Goal: Information Seeking & Learning: Learn about a topic

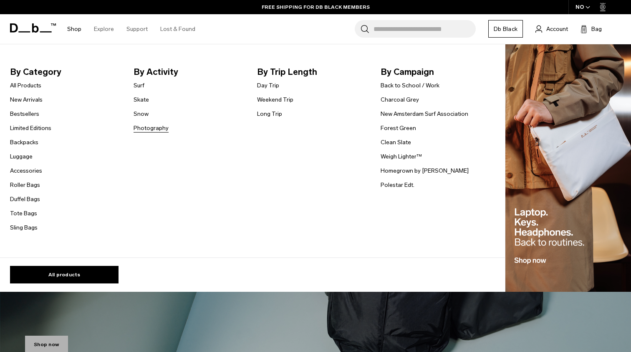
click at [150, 127] on link "Photography" at bounding box center [151, 128] width 35 height 9
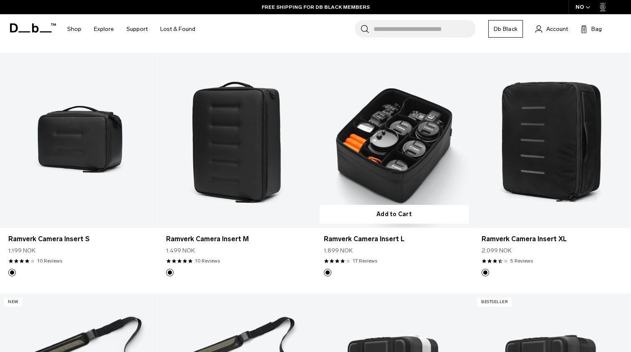
scroll to position [401, 0]
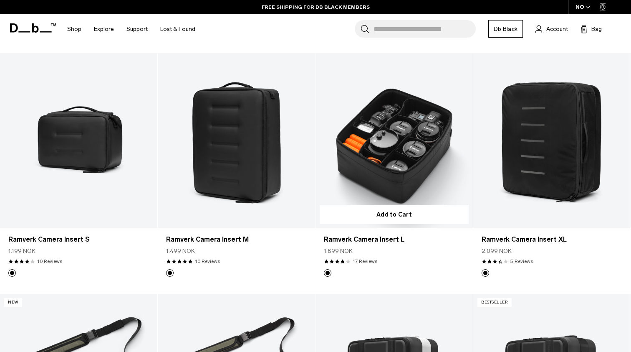
click at [404, 137] on link "Ramverk Camera Insert L" at bounding box center [394, 140] width 157 height 175
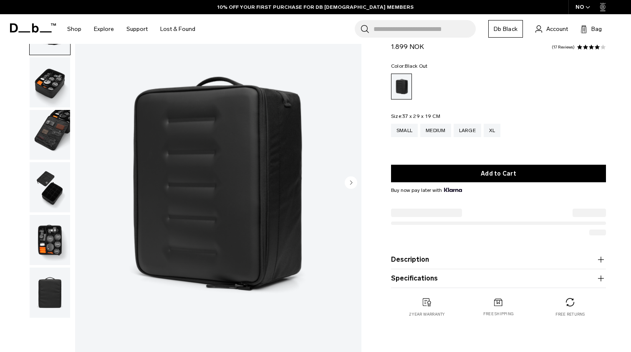
click at [224, 192] on img "1 / 6" at bounding box center [218, 183] width 286 height 358
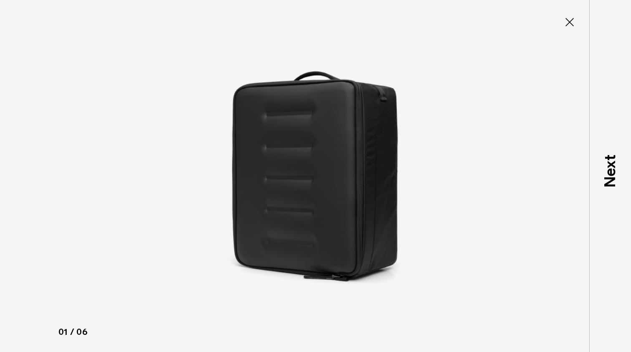
type button "Close"
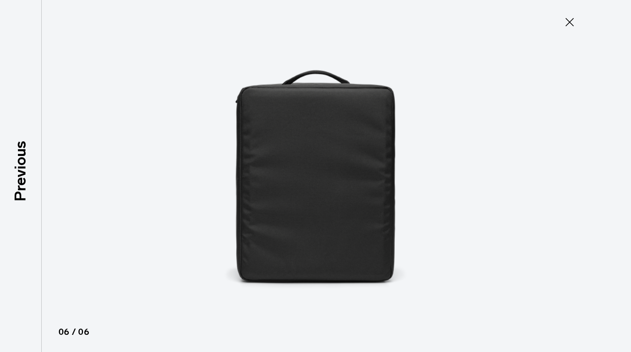
click at [572, 23] on icon at bounding box center [569, 21] width 13 height 13
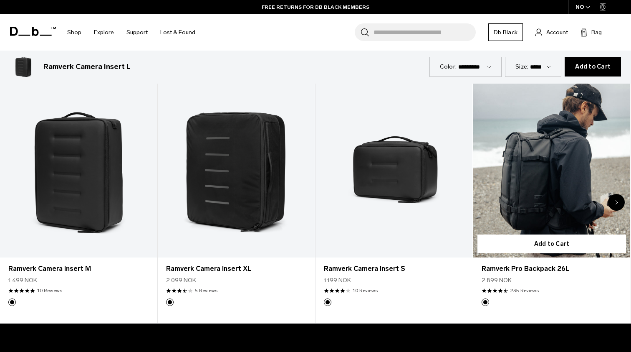
scroll to position [409, 0]
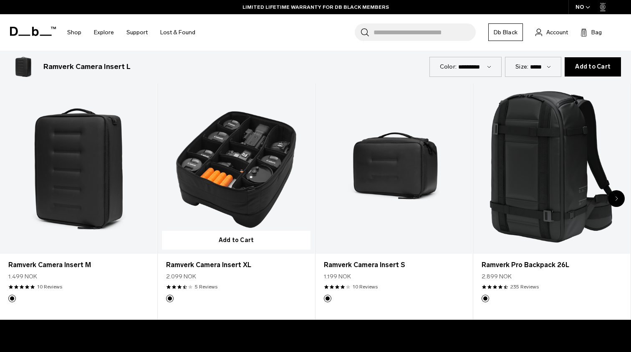
click at [257, 182] on link "Ramverk Camera Insert XL" at bounding box center [236, 166] width 157 height 174
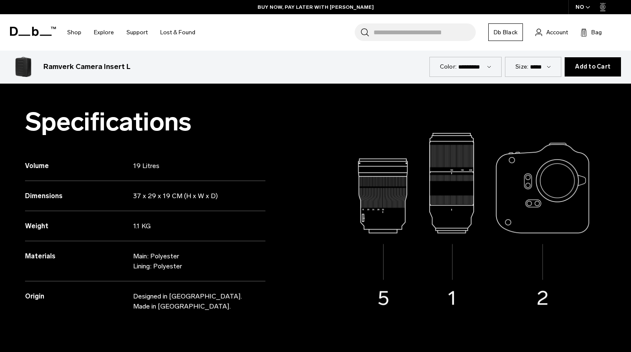
scroll to position [662, 0]
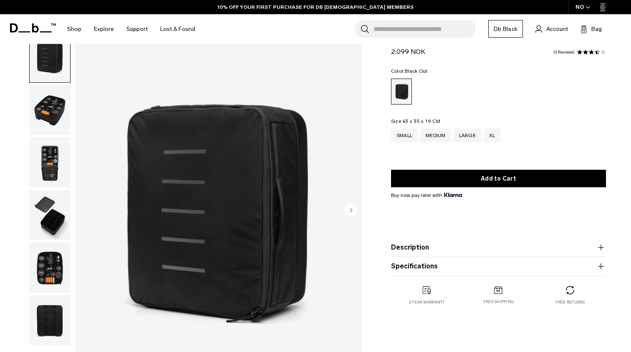
click at [252, 174] on img "1 / 6" at bounding box center [218, 211] width 286 height 358
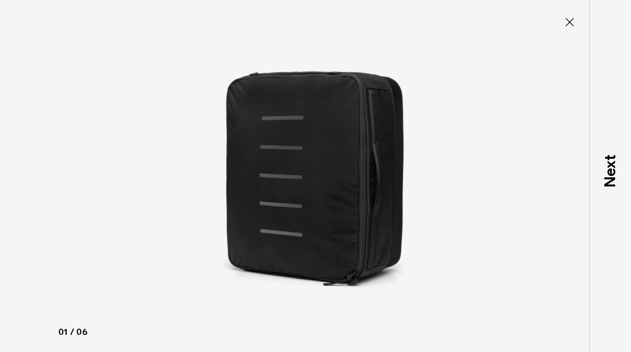
type button "Close"
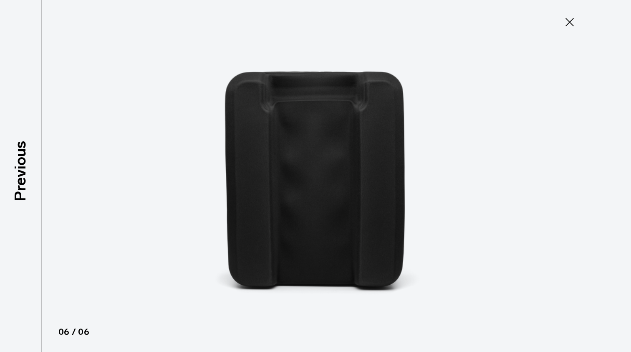
click at [574, 16] on icon at bounding box center [569, 21] width 13 height 13
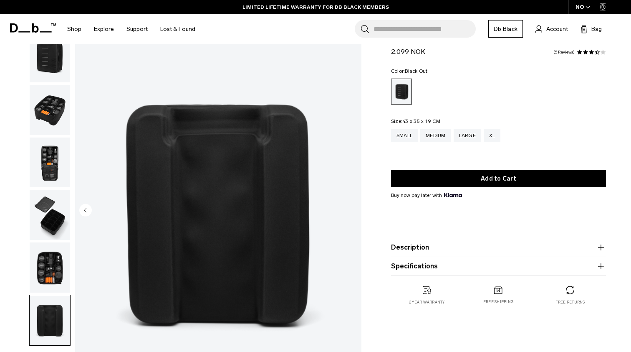
scroll to position [22, 0]
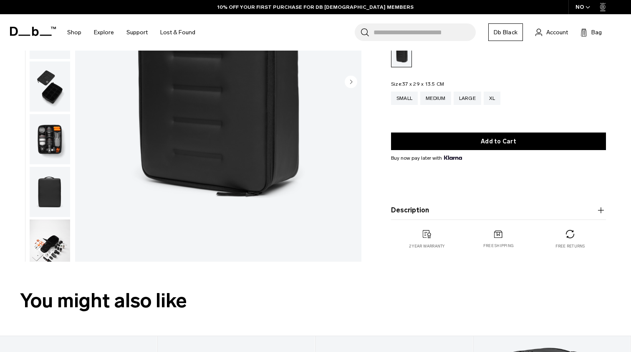
click at [434, 206] on button "Description" at bounding box center [498, 210] width 215 height 10
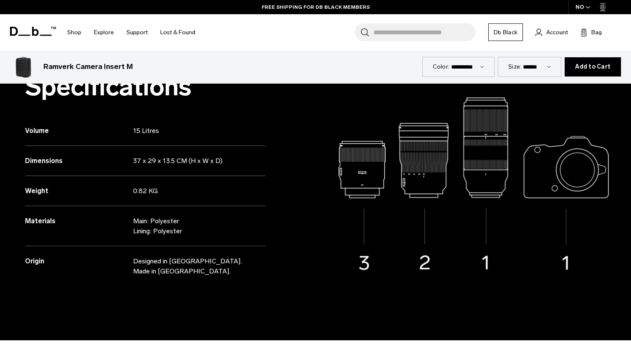
scroll to position [696, 0]
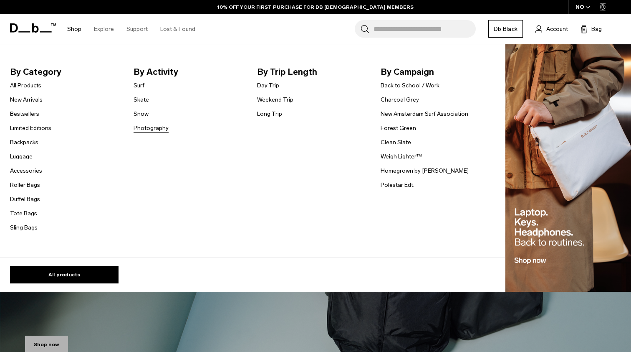
click at [149, 124] on link "Photography" at bounding box center [151, 128] width 35 height 9
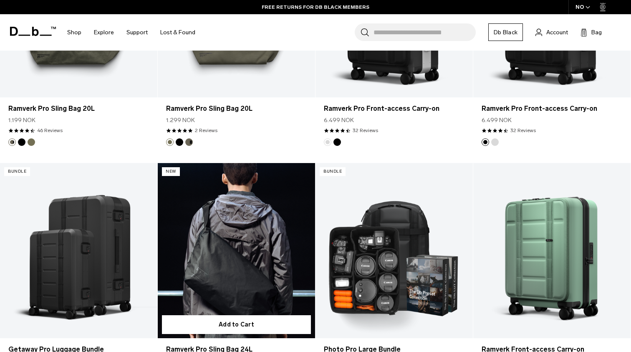
scroll to position [744, 0]
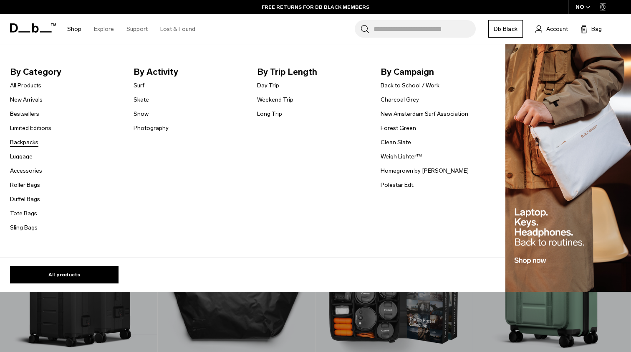
click at [29, 142] on link "Backpacks" at bounding box center [24, 142] width 28 height 9
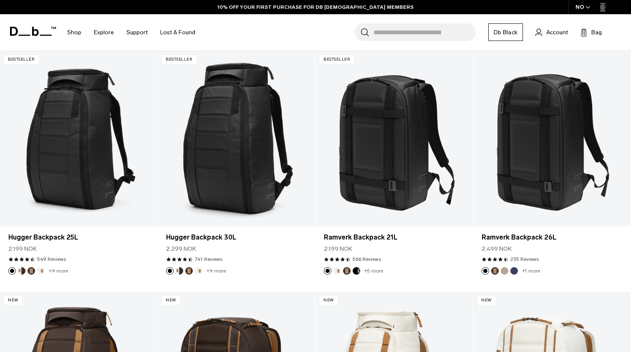
scroll to position [162, 0]
